Goal: Transaction & Acquisition: Purchase product/service

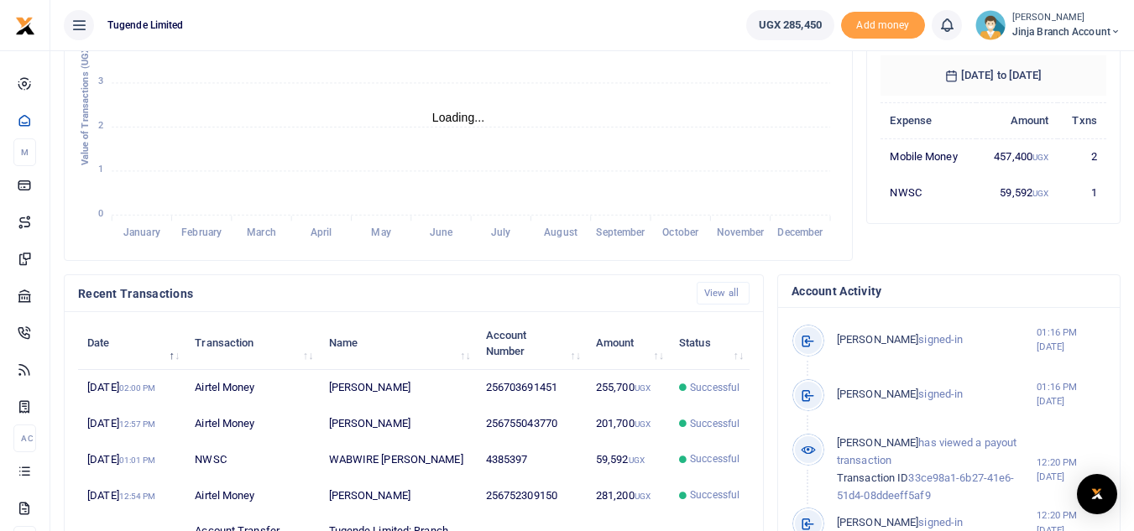
scroll to position [336, 0]
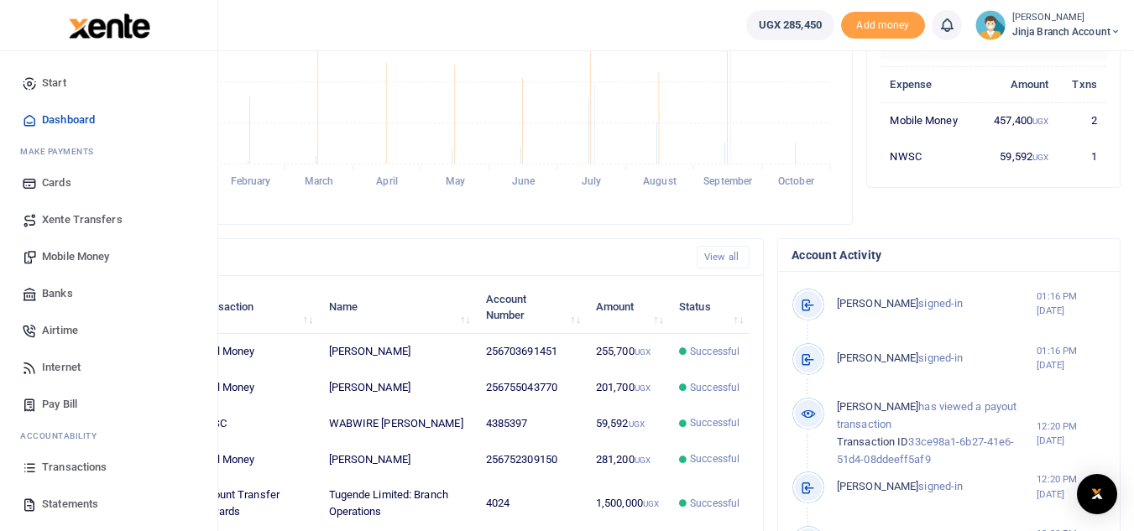
click at [65, 506] on span "Statements" at bounding box center [70, 504] width 56 height 17
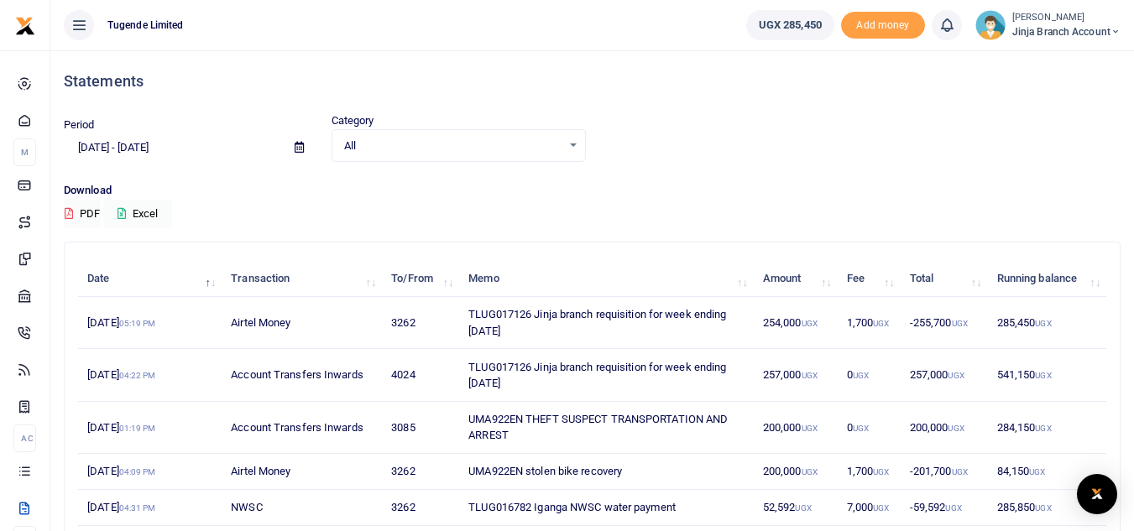
click at [1040, 18] on small "[PERSON_NAME]" at bounding box center [1066, 18] width 108 height 14
click at [1035, 68] on link "Switch accounts" at bounding box center [1054, 61] width 133 height 23
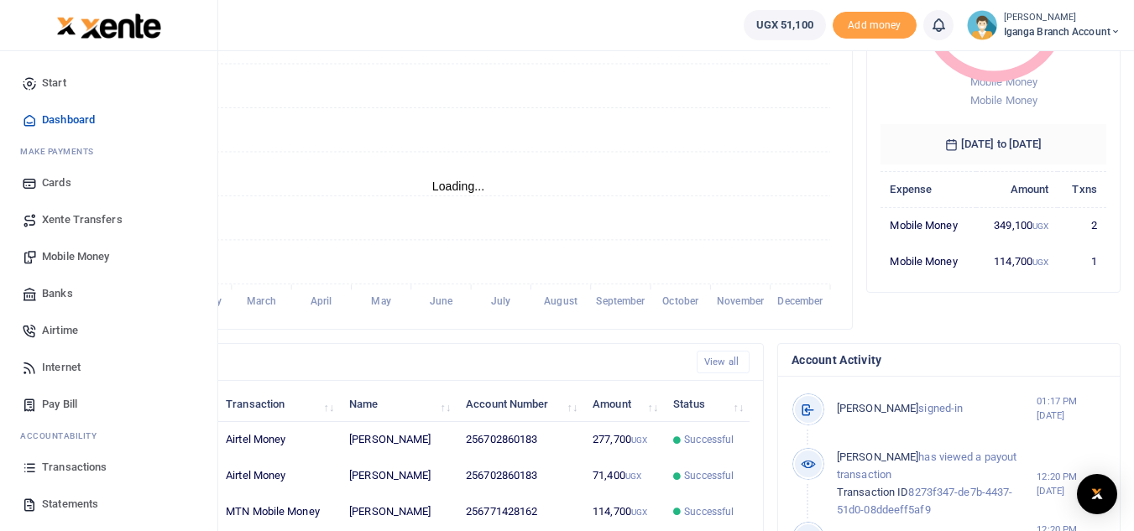
scroll to position [252, 0]
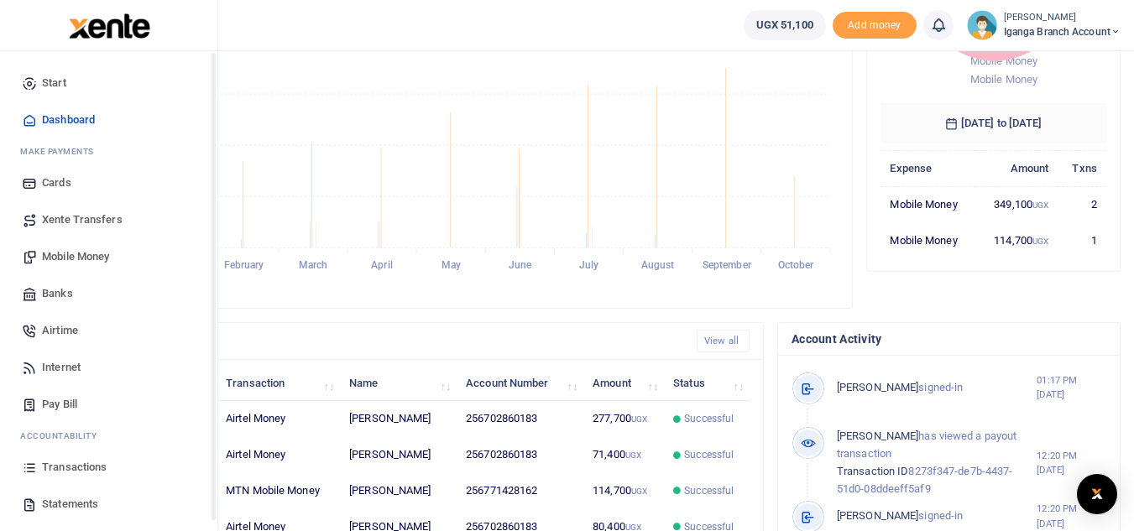
click at [59, 505] on span "Statements" at bounding box center [70, 504] width 56 height 17
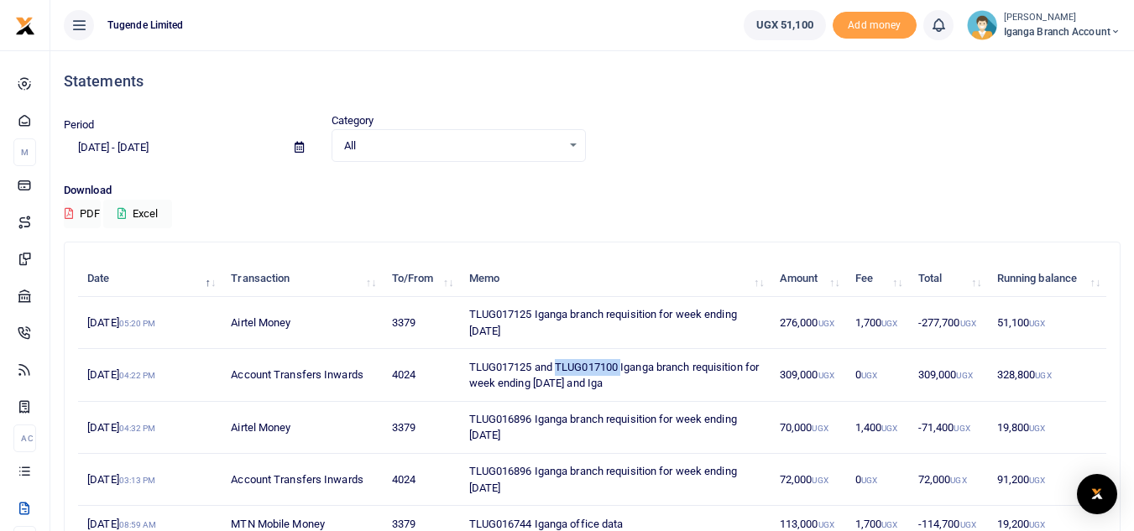
drag, startPoint x: 623, startPoint y: 366, endPoint x: 557, endPoint y: 367, distance: 66.3
click at [557, 367] on td "TLUG017125 and TLUG017100 Iganga branch requisition for week ending 04 Oct 2025…" at bounding box center [614, 375] width 310 height 52
copy td "TLUG017100"
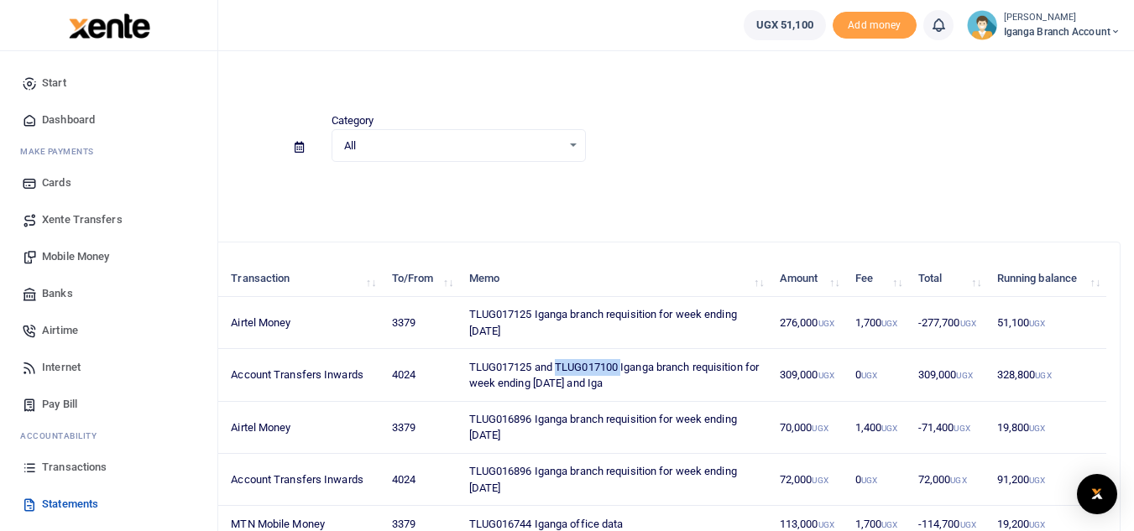
click at [64, 250] on span "Mobile Money" at bounding box center [75, 256] width 67 height 17
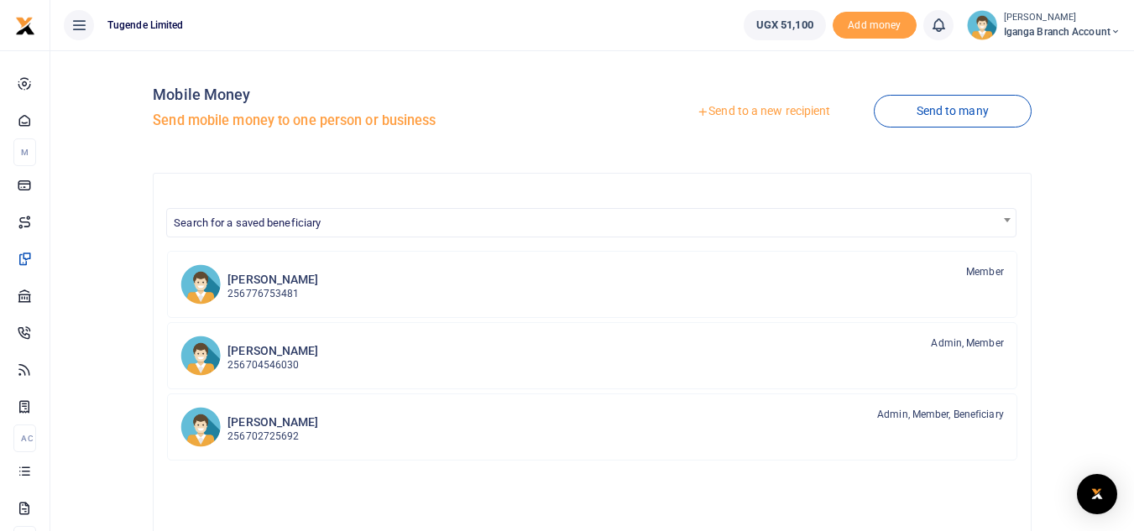
click at [767, 108] on link "Send to a new recipient" at bounding box center [763, 111] width 219 height 30
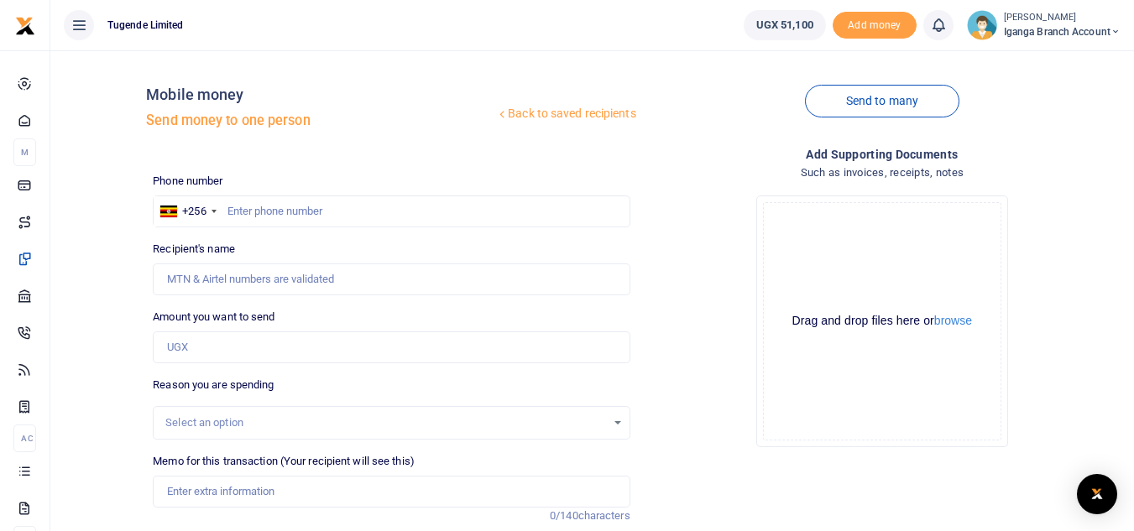
scroll to position [168, 0]
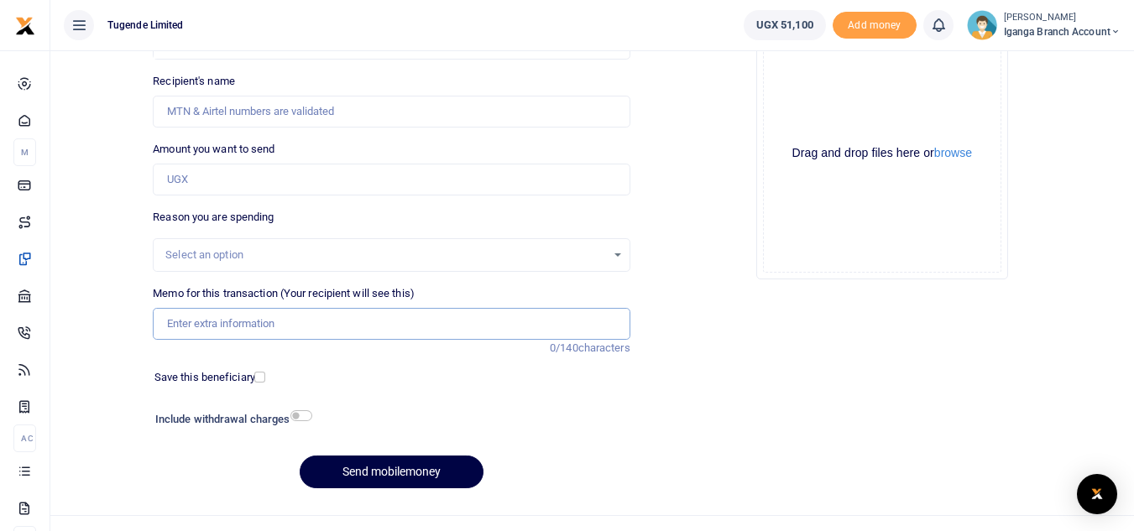
click at [195, 333] on input "Memo for this transaction (Your recipient will see this)" at bounding box center [391, 324] width 477 height 32
paste input "TLUG017100"
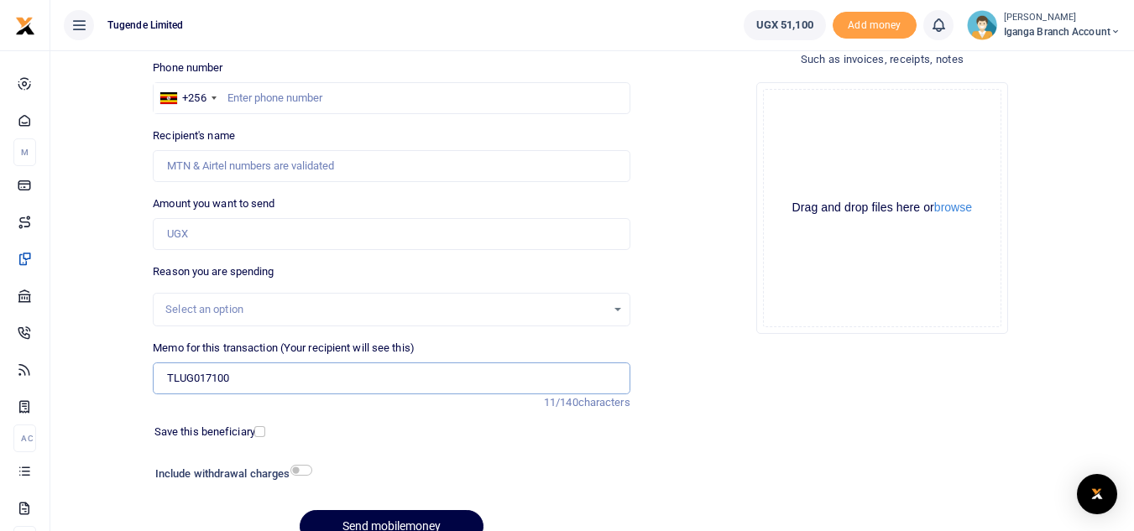
scroll to position [84, 0]
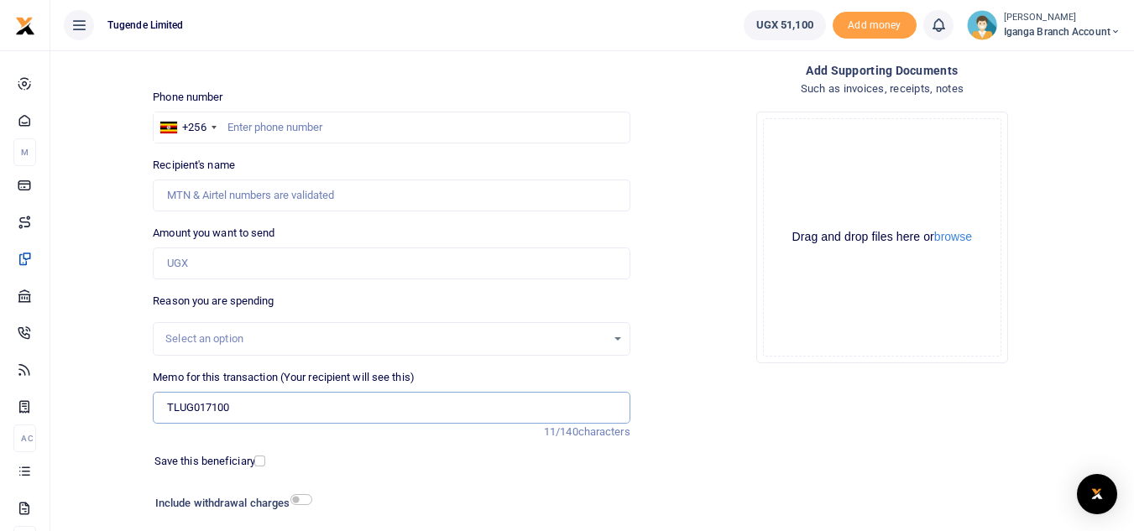
type input "TLUG017100"
click at [289, 119] on input "text" at bounding box center [391, 128] width 477 height 32
paste input "0768098387"
type input "0768098387"
type input "Birali Kawoya"
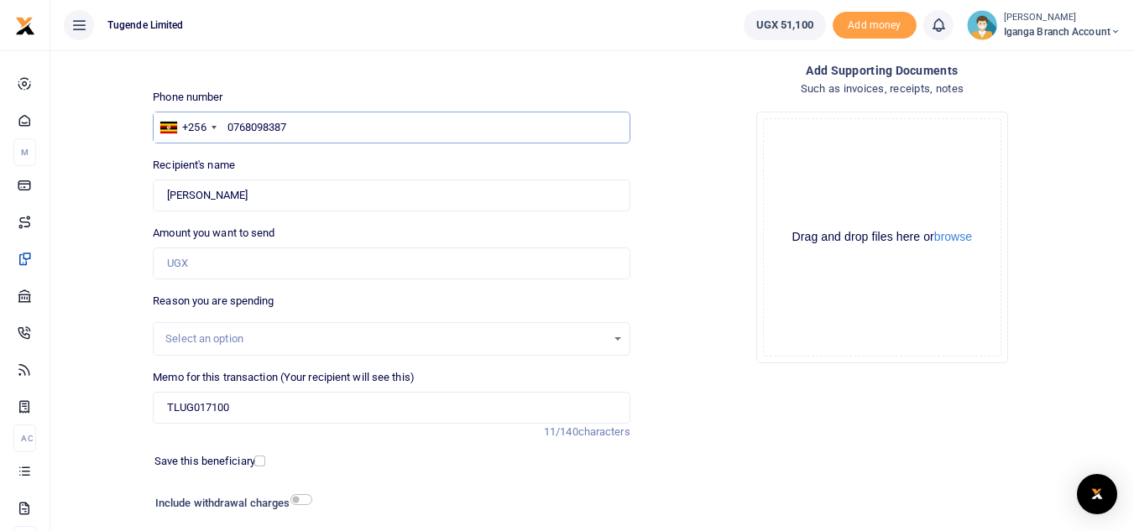
click at [236, 120] on input "0768098387" at bounding box center [391, 128] width 477 height 32
type input "768098387"
click at [190, 262] on input "Amount you want to send" at bounding box center [391, 264] width 477 height 32
type input "30,000"
click at [203, 347] on div "Select an option" at bounding box center [385, 339] width 440 height 17
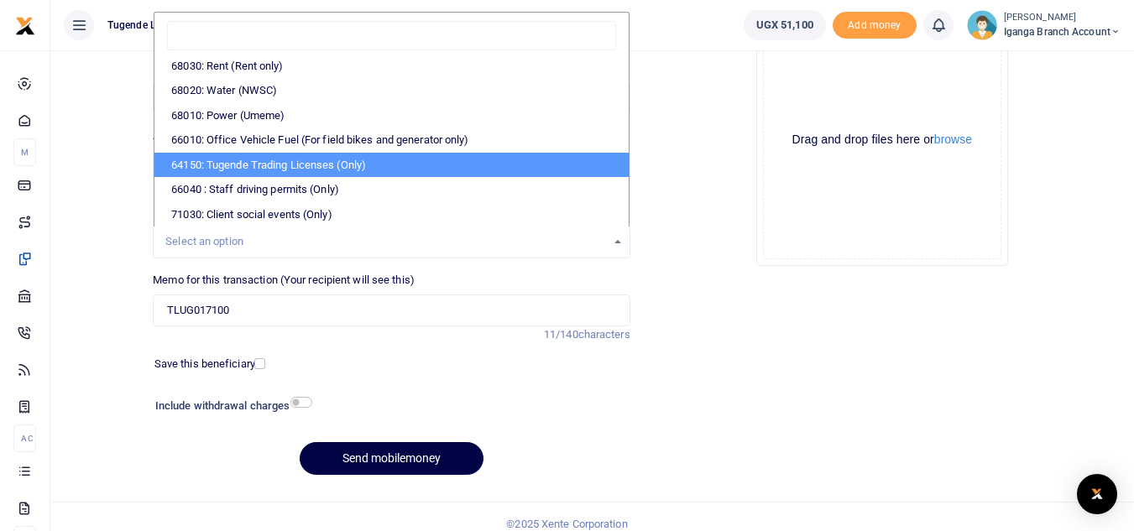
scroll to position [196, 0]
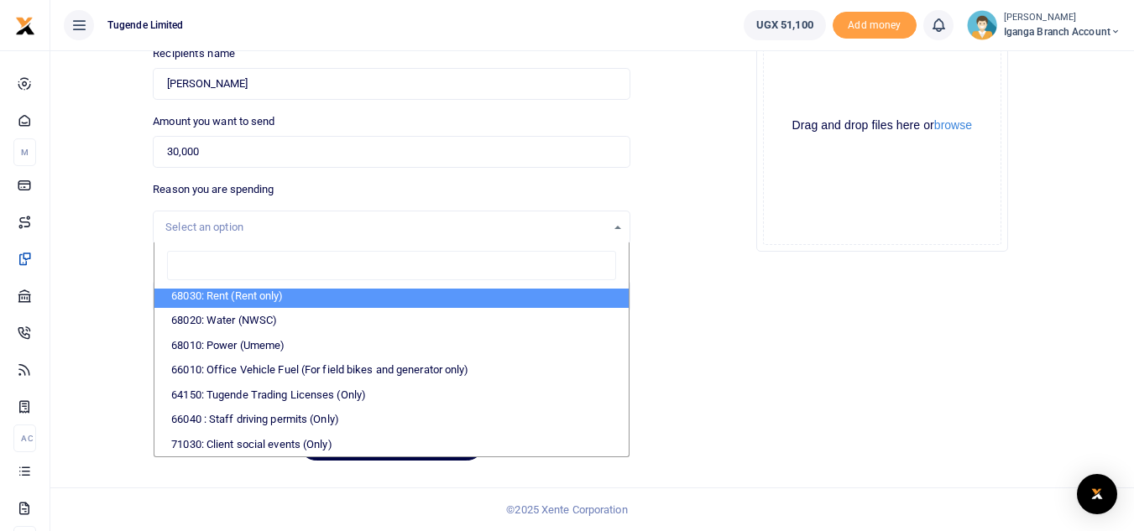
paste input "Transportation of guarantors and Client"
type input "Transportation of guarantors and Client"
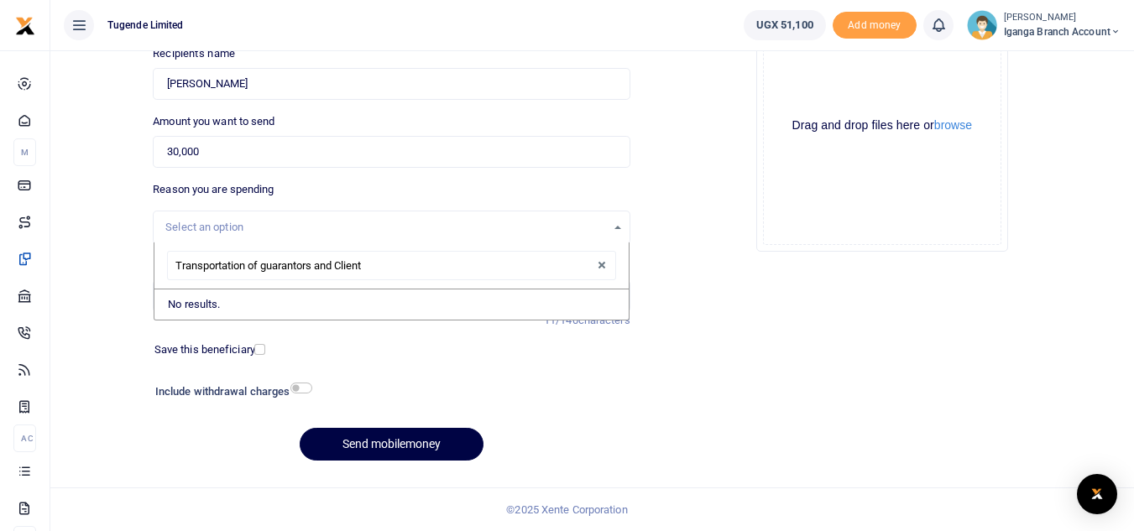
scroll to position [0, 0]
click at [581, 269] on input "Transportation of guarantors and Client" at bounding box center [391, 266] width 448 height 30
click at [602, 263] on button "button" at bounding box center [601, 265] width 17 height 17
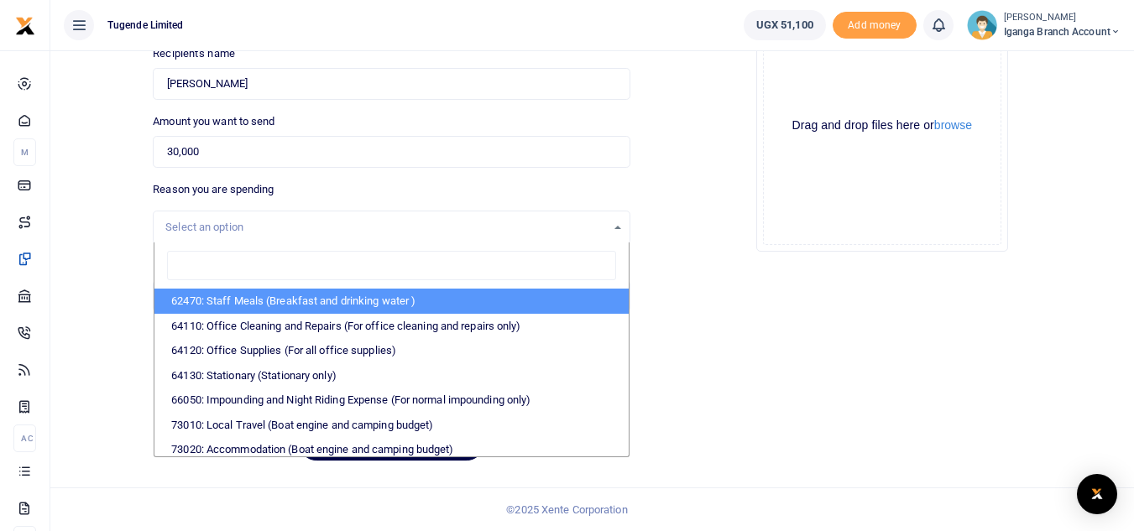
click at [773, 305] on div "Add supporting Documents Such as invoices, receipts, notes Drop your files here…" at bounding box center [882, 212] width 490 height 525
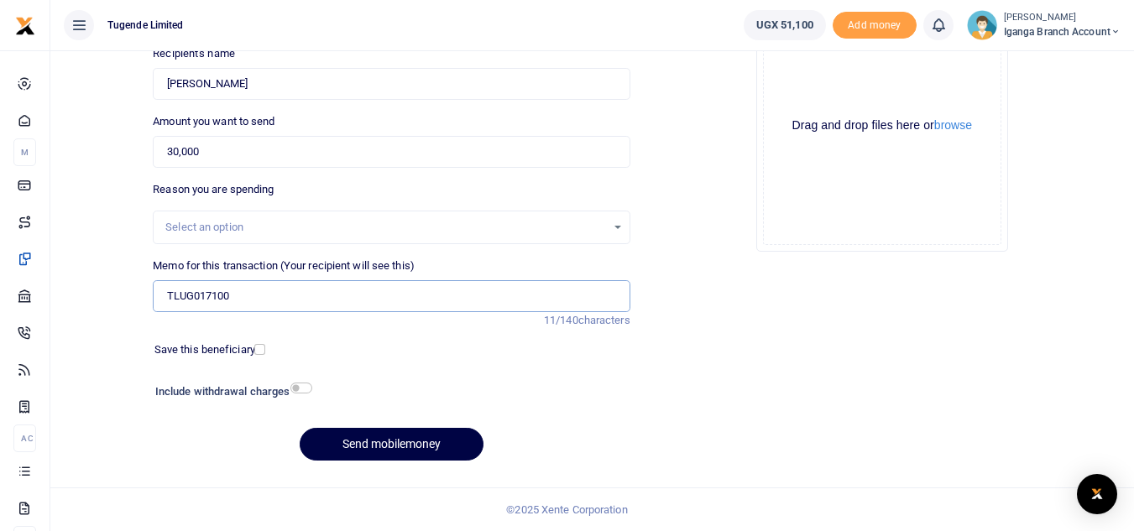
click at [269, 297] on input "TLUG017100" at bounding box center [391, 296] width 477 height 32
paste input "Transportation of guarantors and Client"
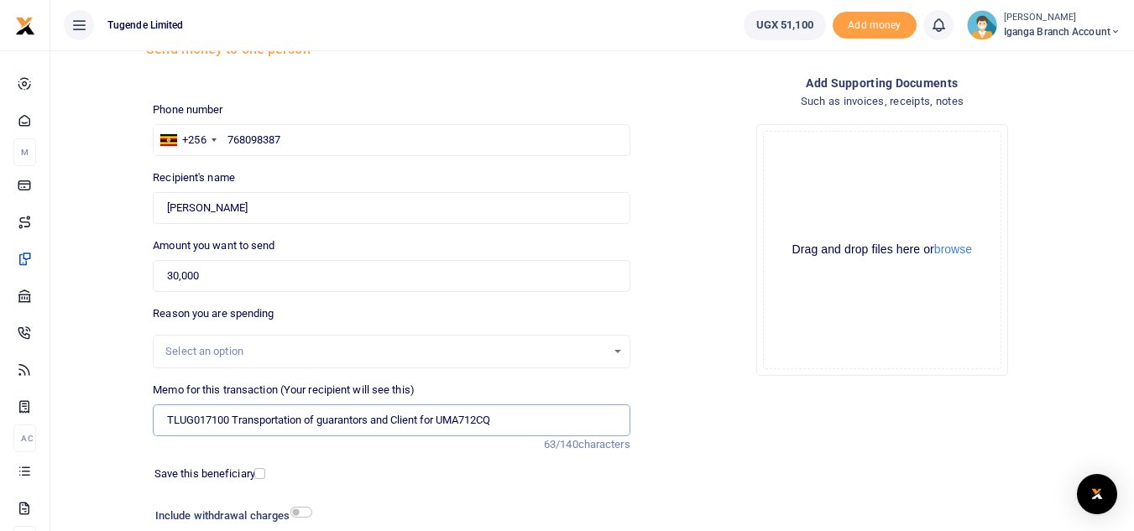
scroll to position [28, 0]
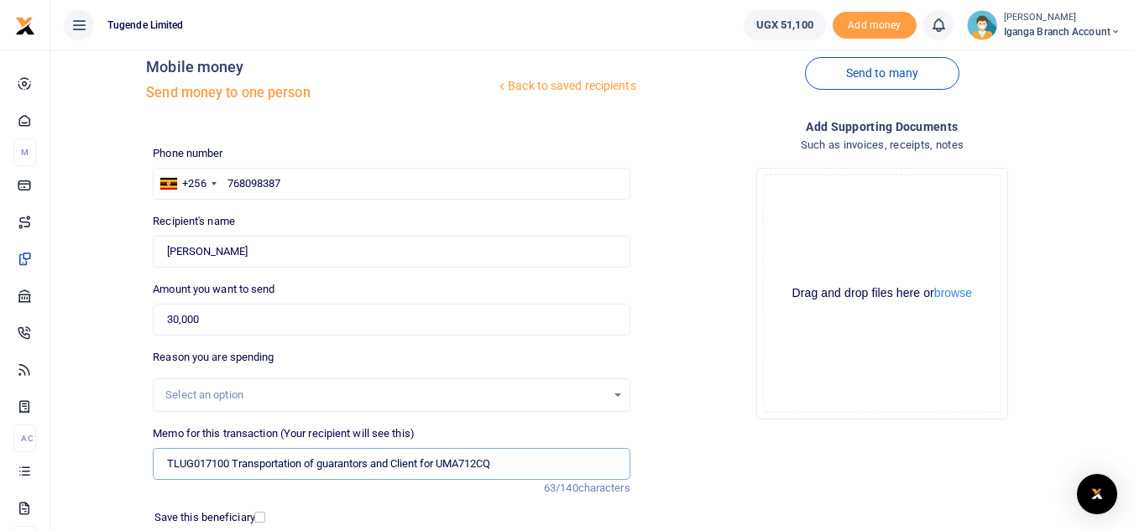
type input "TLUG017100 Transportation of guarantors and Client for UMA712CQ"
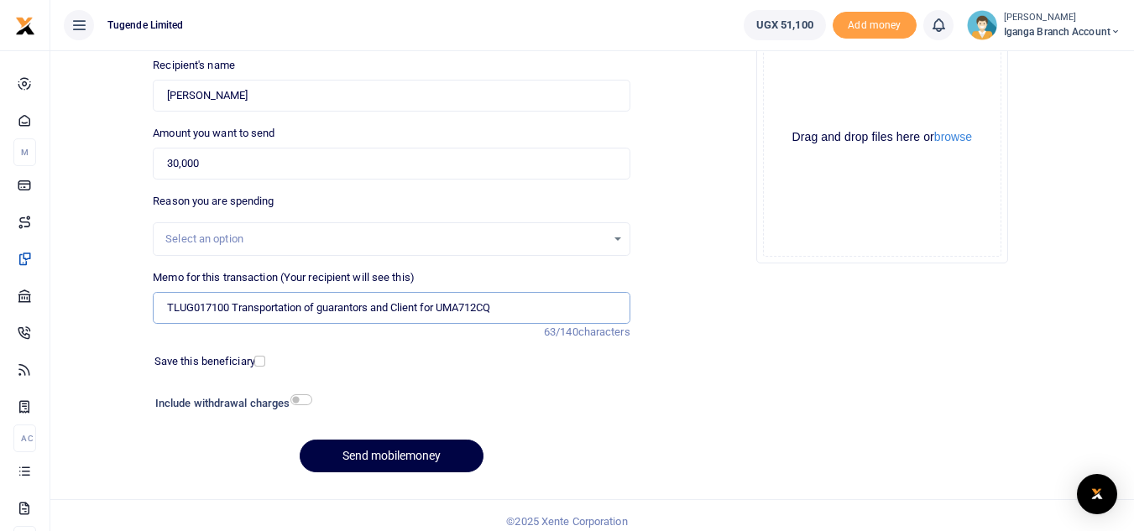
scroll to position [196, 0]
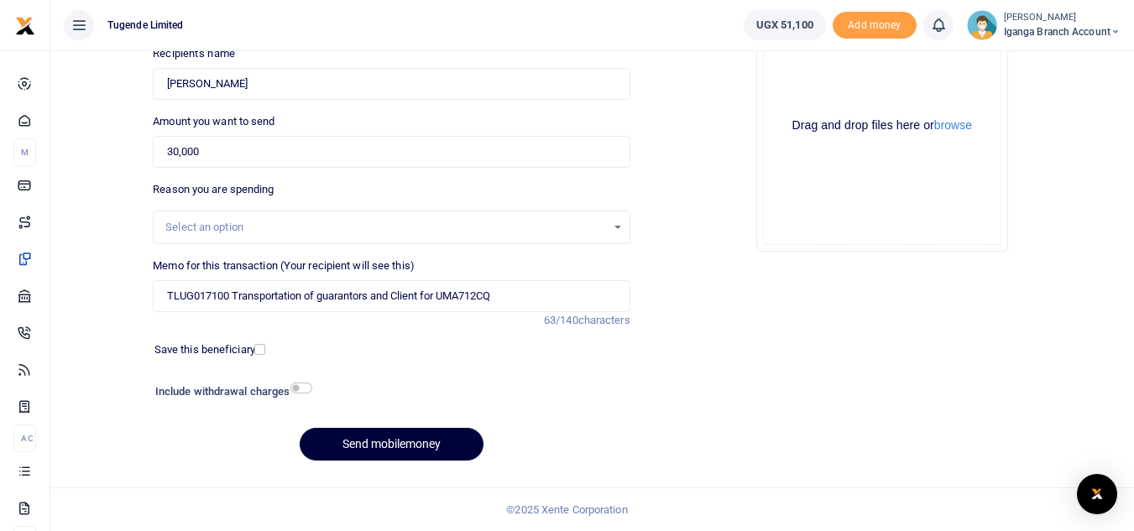
click at [360, 444] on button "Send mobilemoney" at bounding box center [392, 444] width 184 height 33
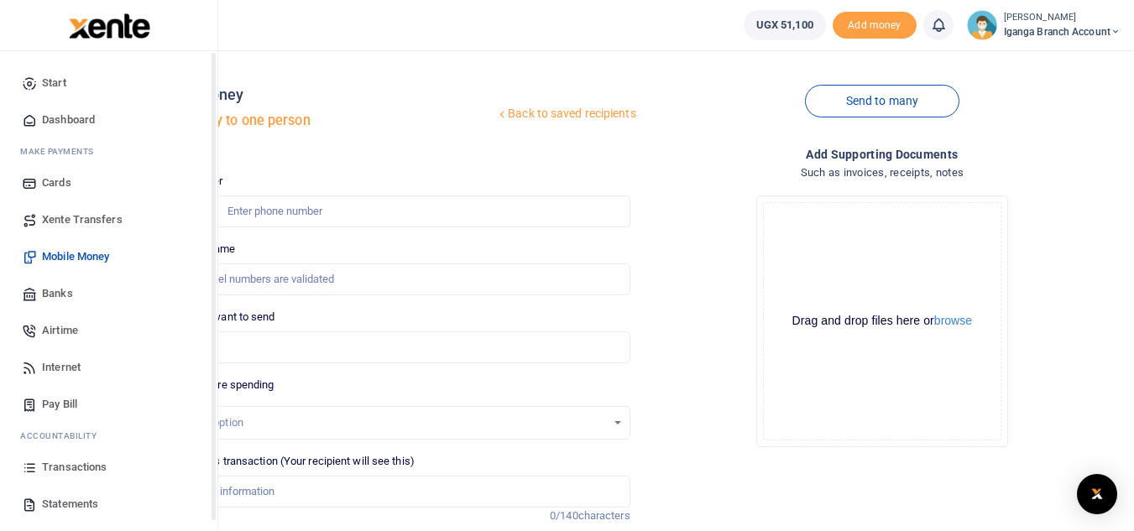
click at [48, 503] on span "Statements" at bounding box center [70, 504] width 56 height 17
